Goal: Navigation & Orientation: Understand site structure

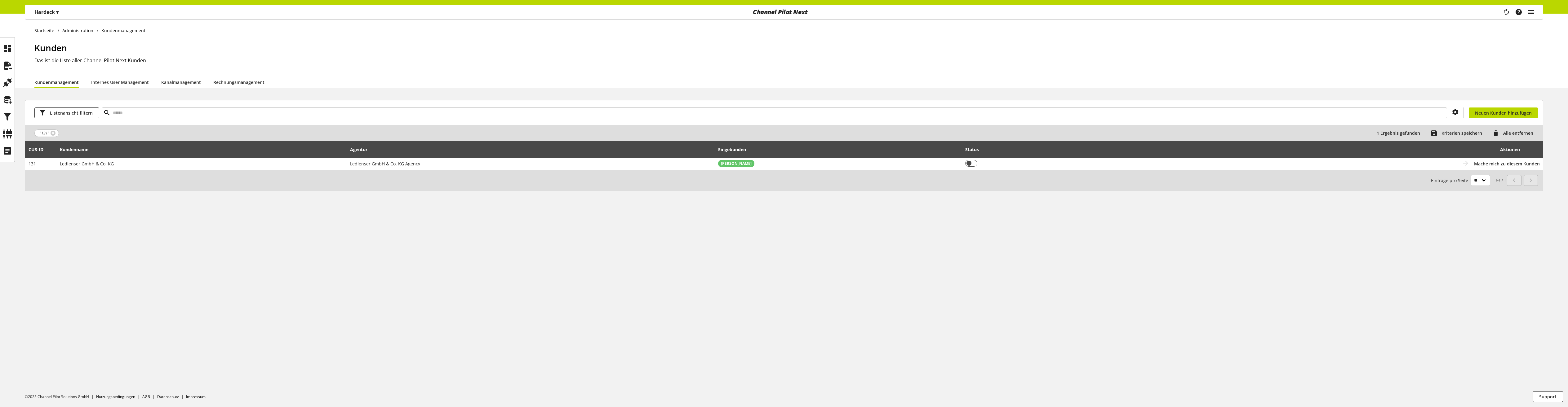
click at [116, 240] on div "Startseite Administration Kundenmanagement [PERSON_NAME] ist die Liste aller Ch…" at bounding box center [784, 210] width 1568 height 394
click at [7, 133] on icon at bounding box center [7, 134] width 10 height 12
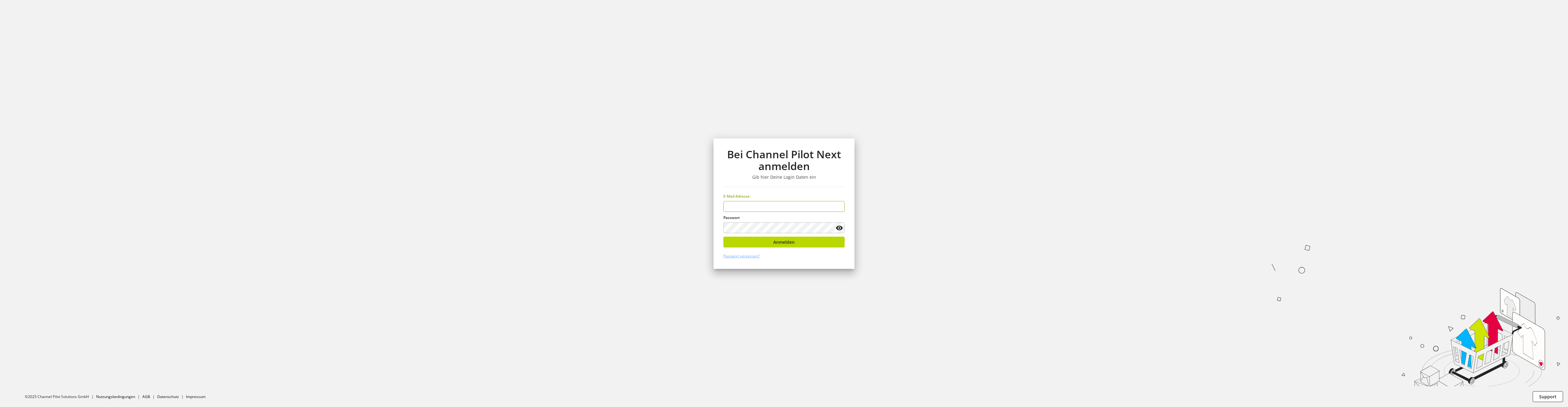
type input "**********"
click at [752, 242] on button "Anmelden" at bounding box center [783, 242] width 121 height 11
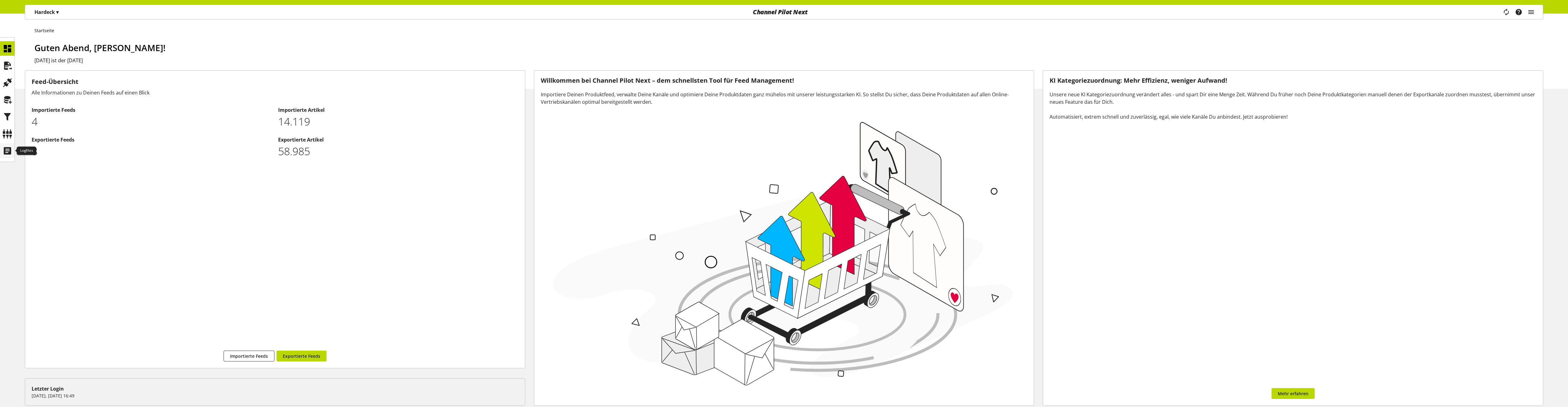
click at [7, 148] on icon at bounding box center [7, 151] width 10 height 12
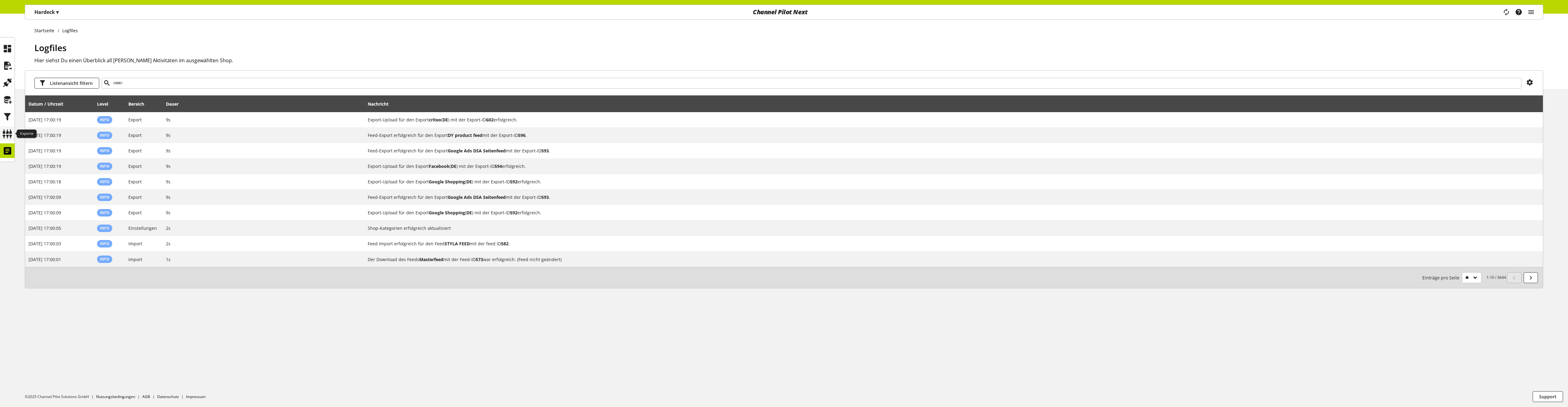
click at [7, 130] on icon at bounding box center [7, 134] width 10 height 12
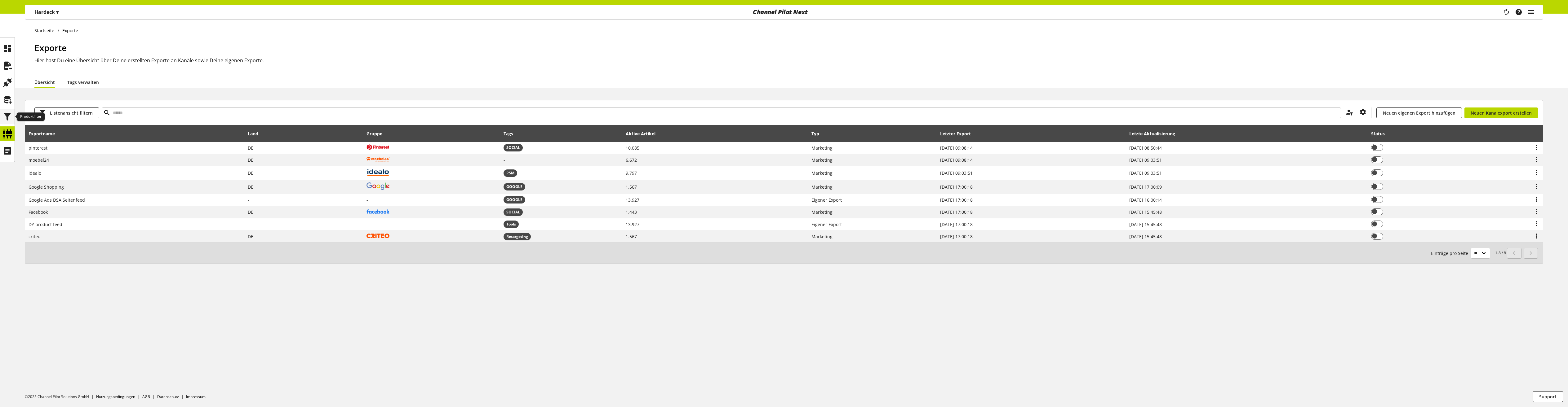
click at [9, 117] on icon at bounding box center [7, 117] width 10 height 12
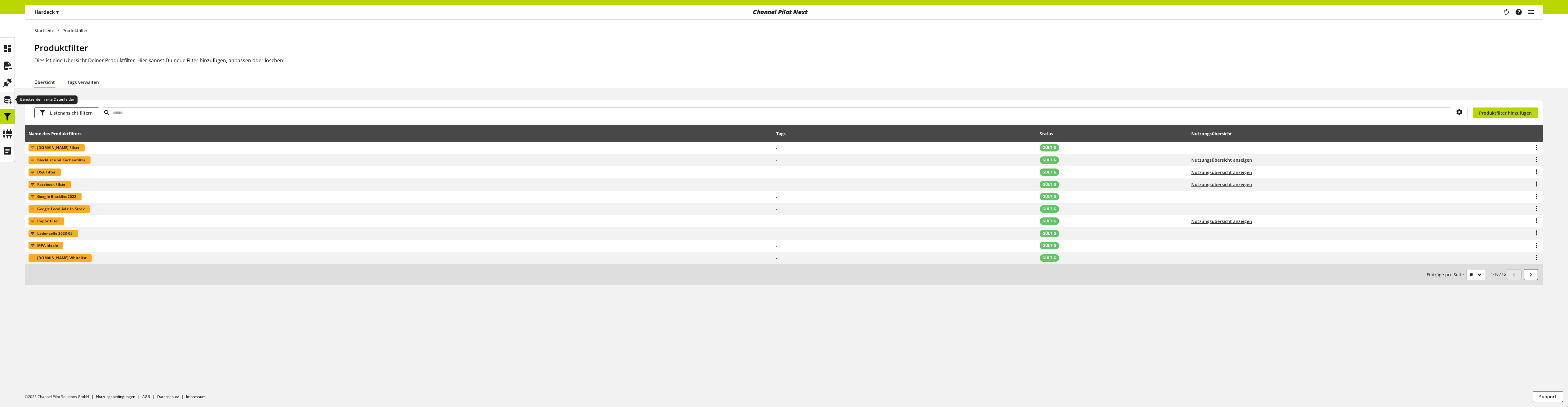
click at [10, 100] on icon at bounding box center [7, 100] width 10 height 12
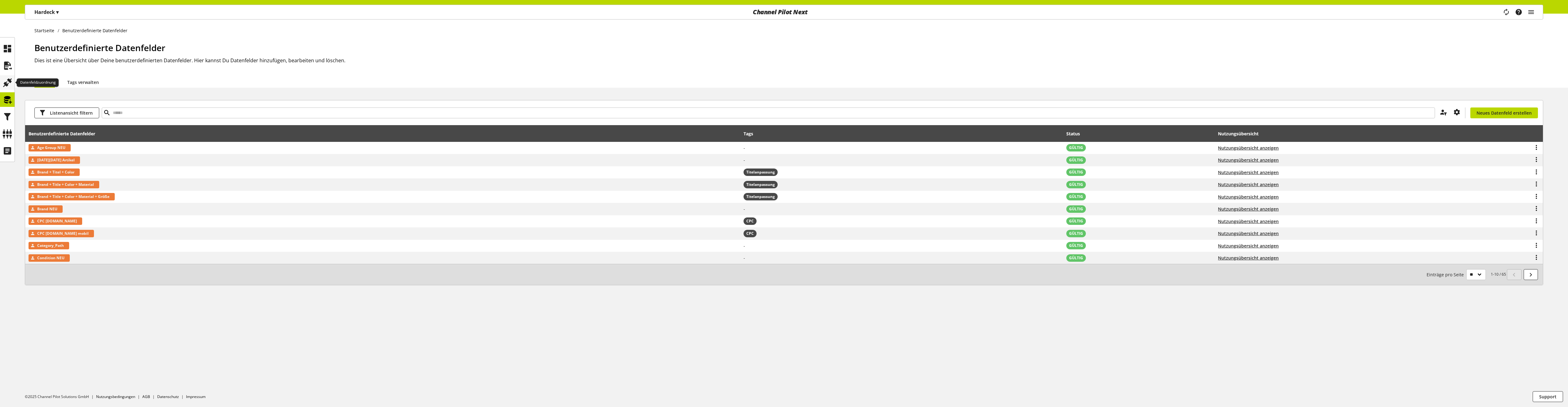
click at [10, 82] on icon at bounding box center [7, 83] width 10 height 12
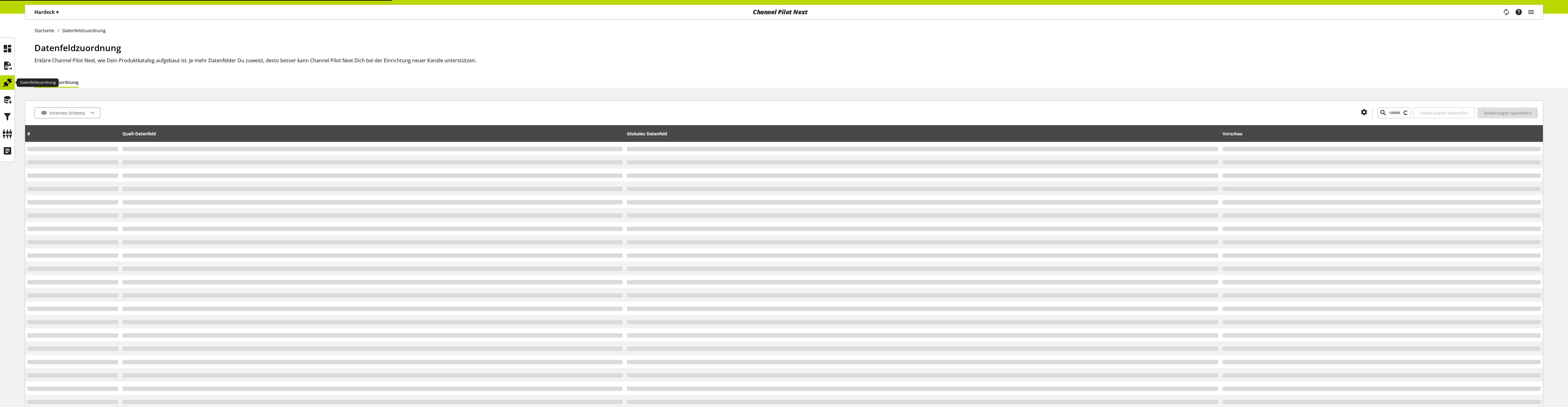
type input "**********"
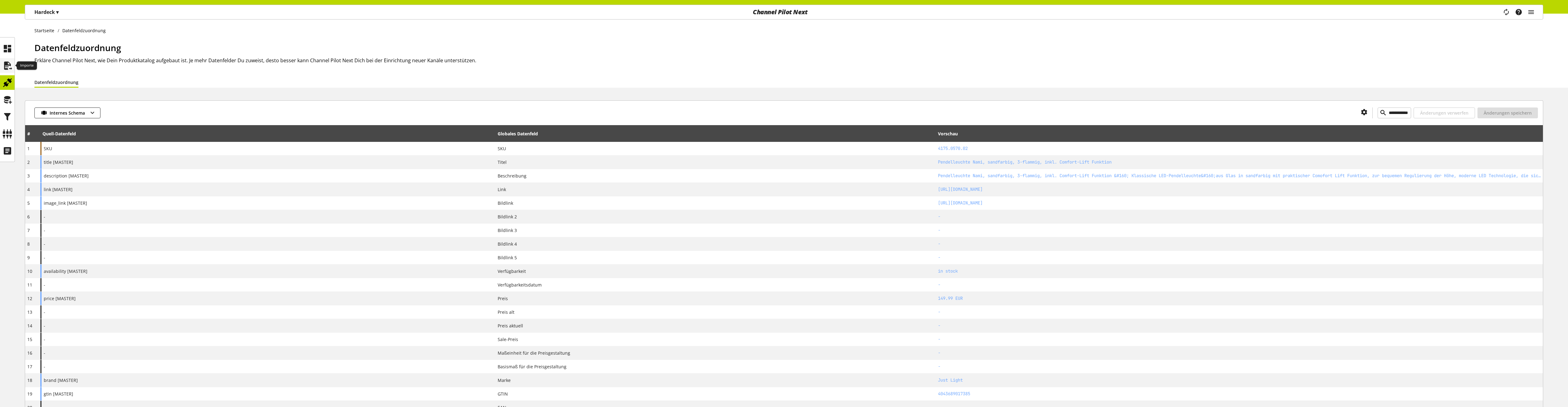
click at [6, 64] on icon at bounding box center [7, 66] width 10 height 12
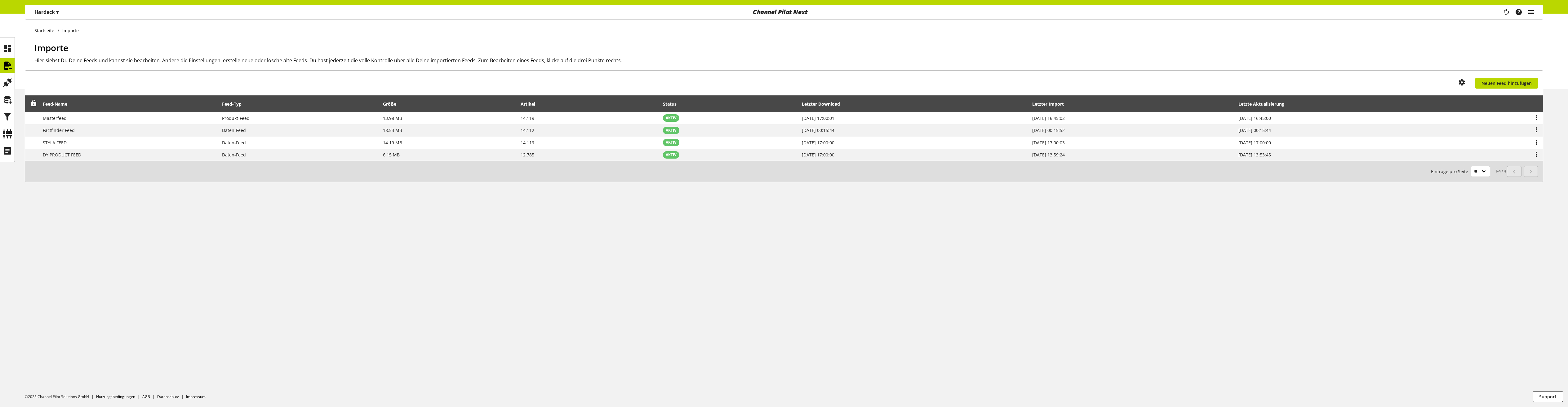
click at [47, 11] on p "Hardeck ▾" at bounding box center [47, 12] width 24 height 7
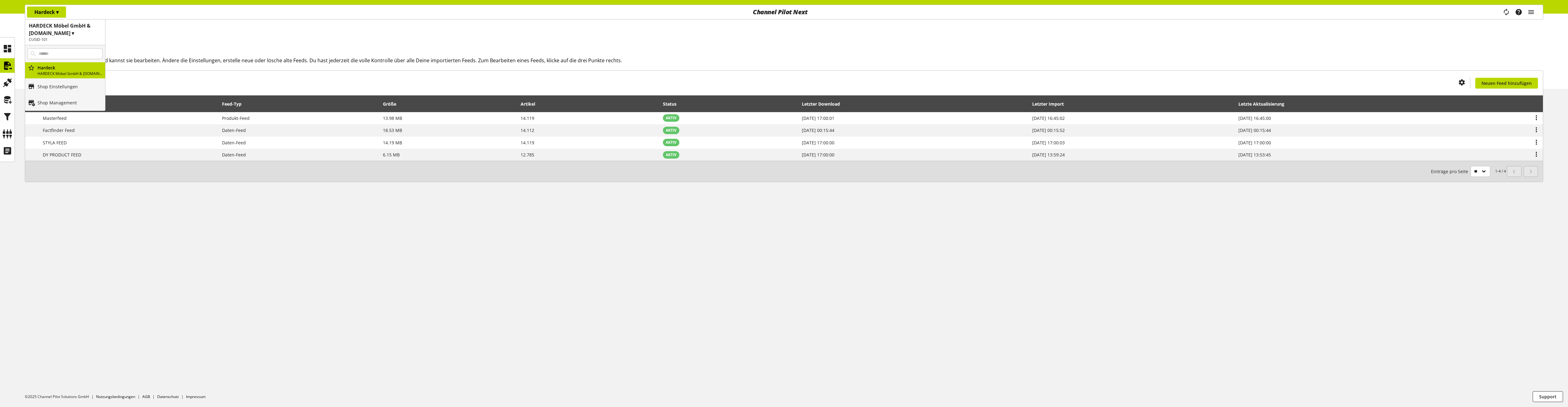
click at [47, 11] on p "Hardeck ▾" at bounding box center [47, 12] width 24 height 7
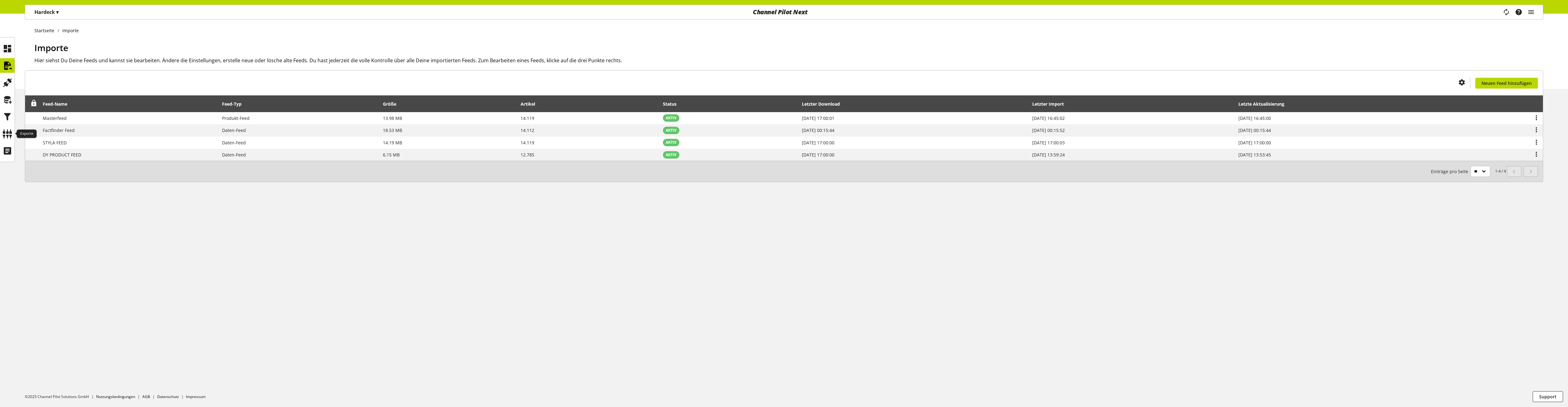
click at [5, 142] on ul at bounding box center [7, 100] width 15 height 117
click at [4, 132] on icon at bounding box center [7, 134] width 10 height 12
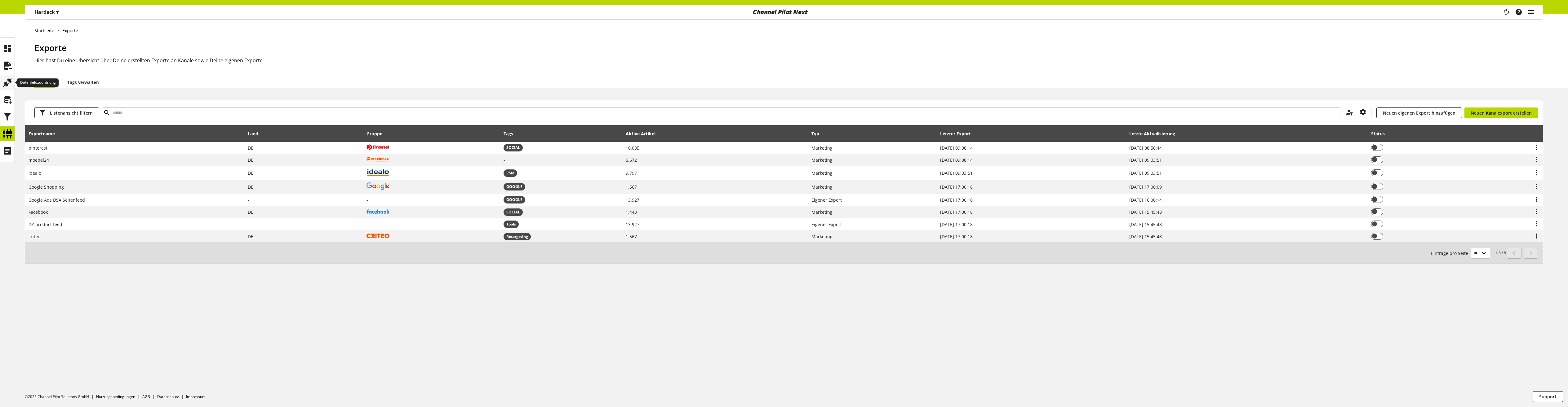
click at [5, 77] on icon at bounding box center [7, 83] width 10 height 12
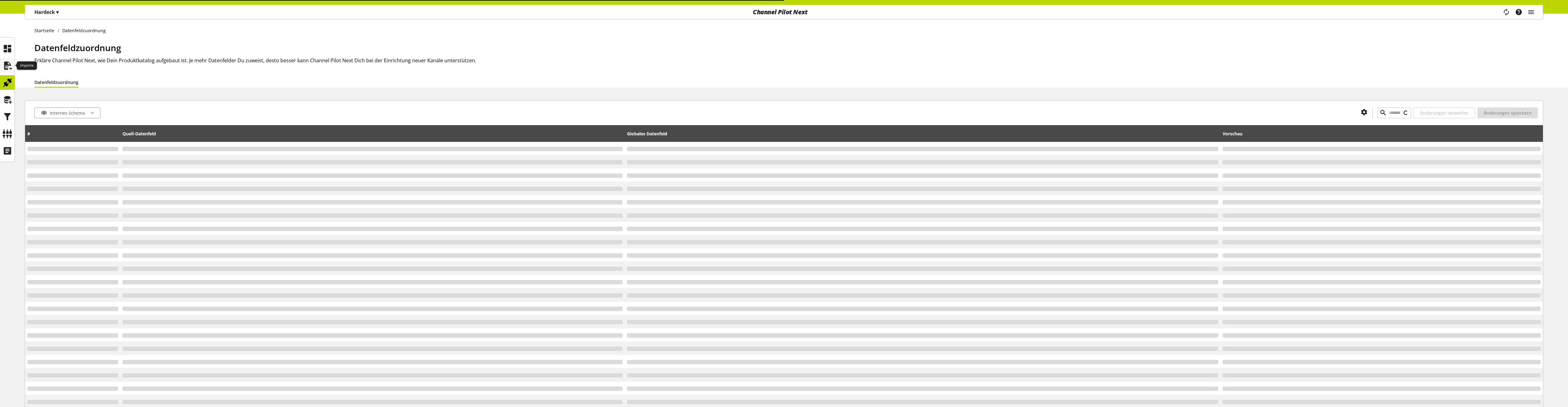
type input "**********"
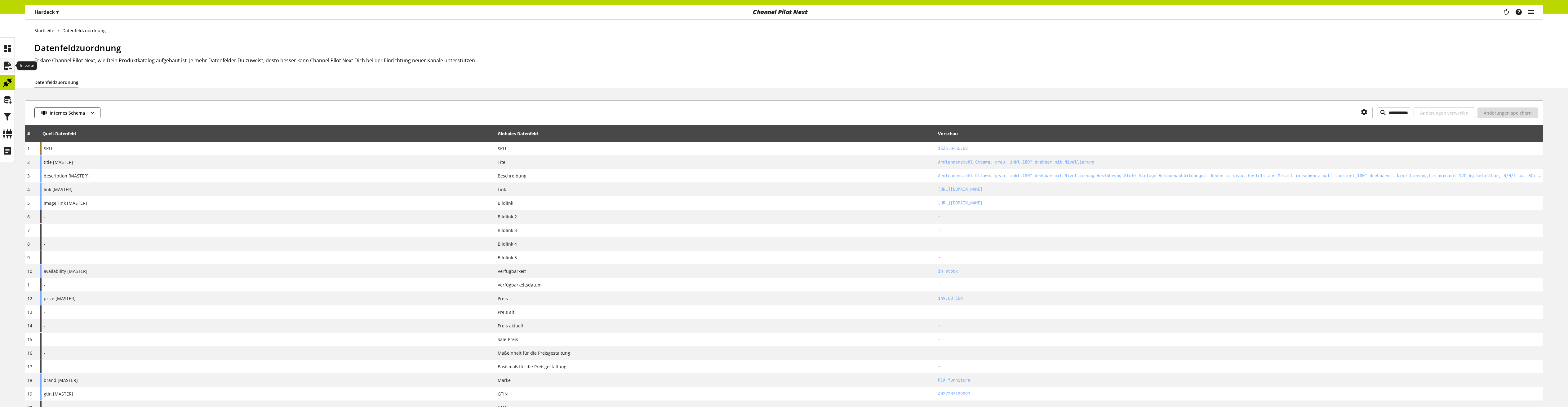
click at [10, 64] on icon at bounding box center [7, 66] width 10 height 12
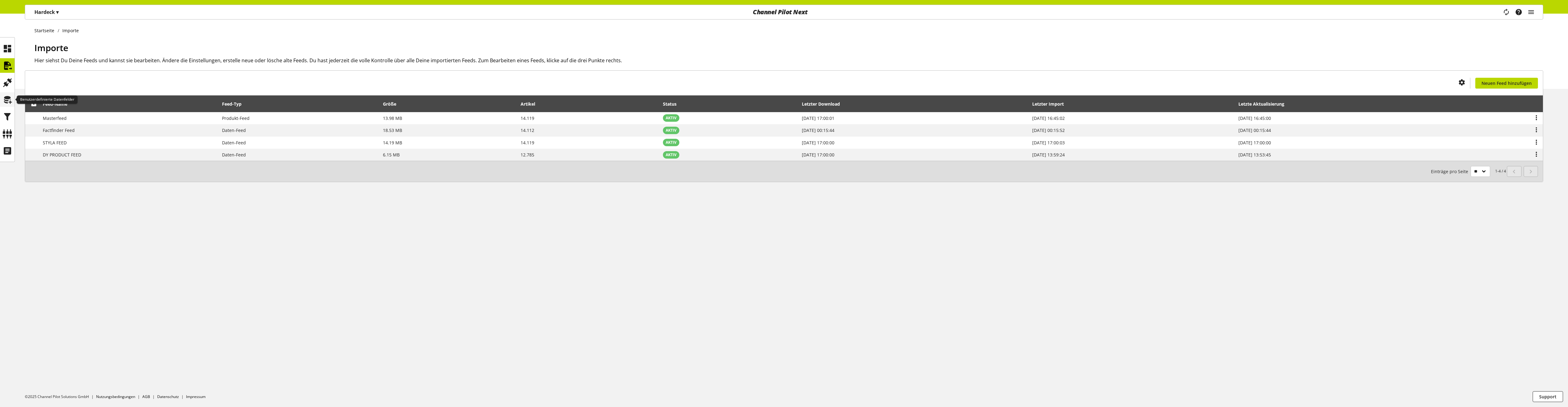
click at [14, 99] on div at bounding box center [7, 100] width 15 height 15
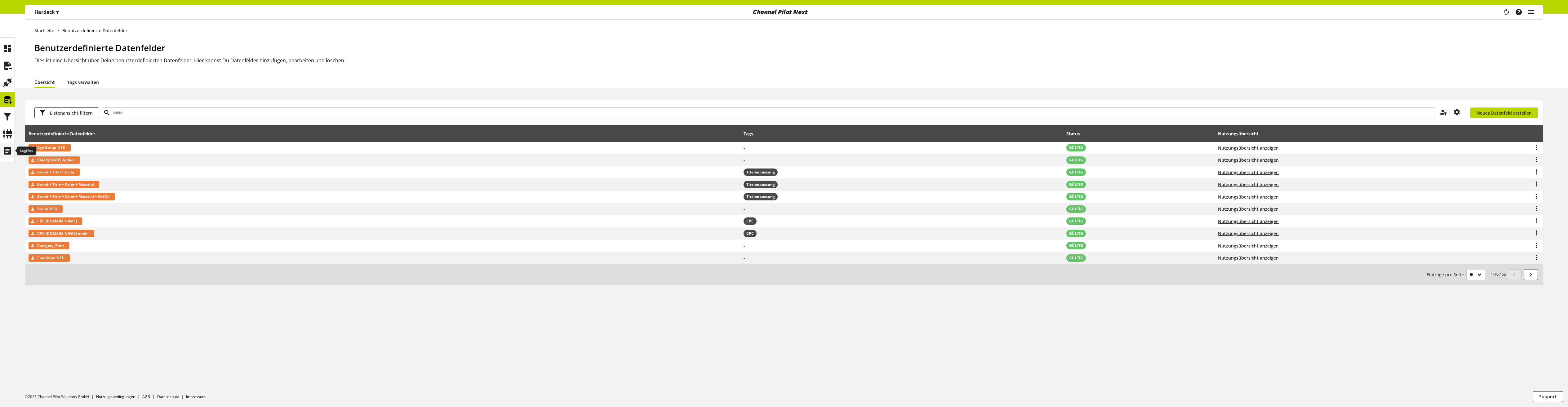
click at [9, 158] on div at bounding box center [7, 151] width 15 height 15
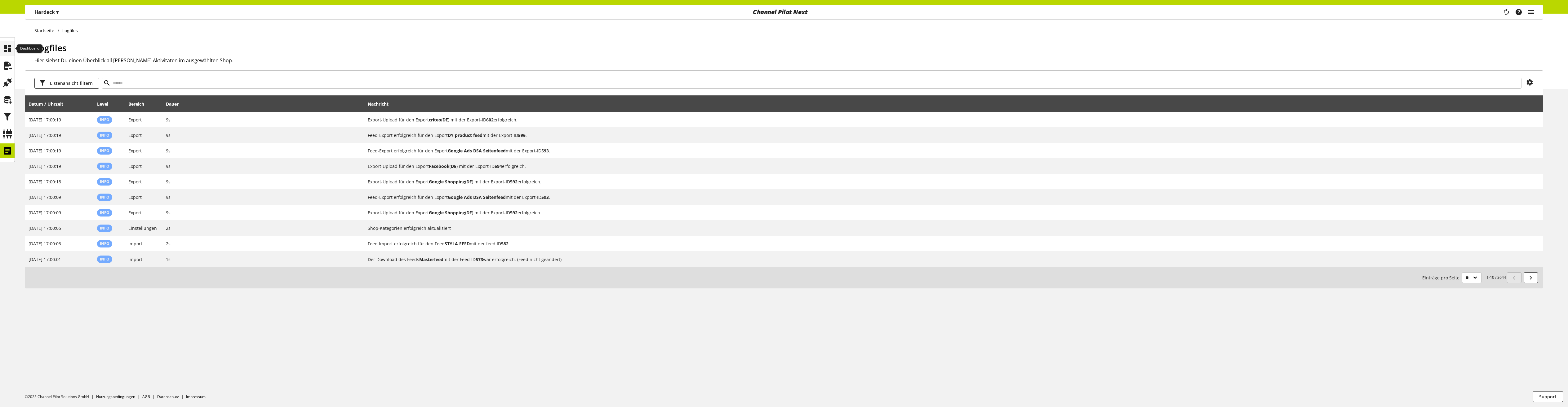
click at [4, 44] on icon at bounding box center [7, 49] width 10 height 12
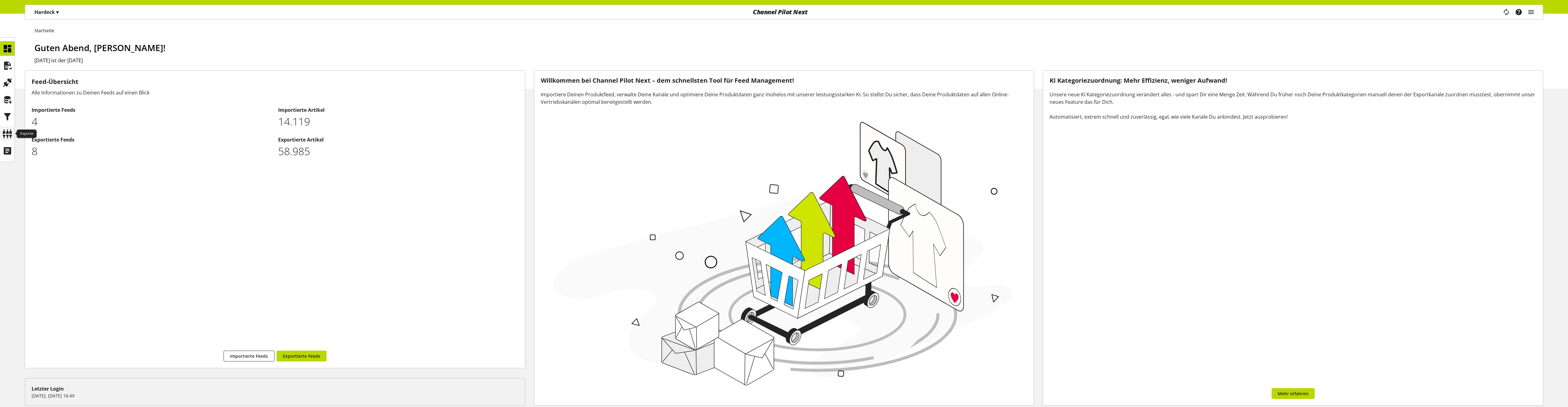
click at [7, 137] on icon at bounding box center [7, 134] width 10 height 12
